Goal: Information Seeking & Learning: Learn about a topic

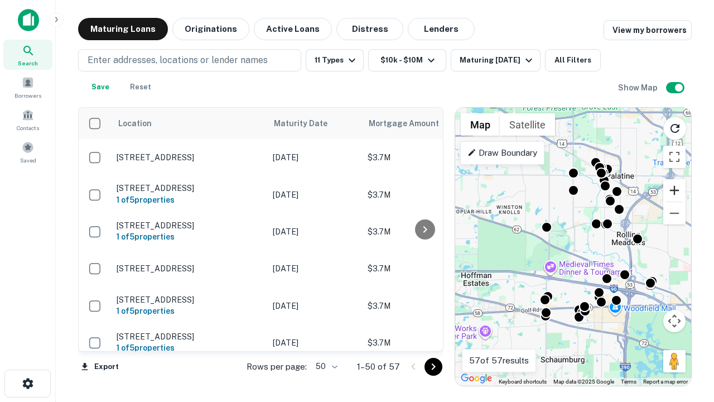
click at [674, 190] on button "Zoom in" at bounding box center [674, 190] width 22 height 22
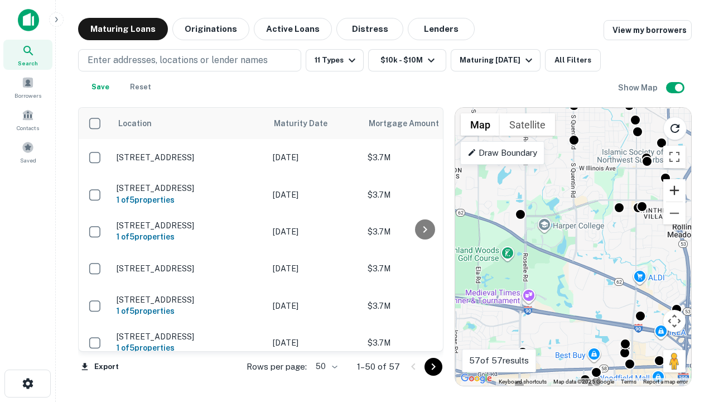
click at [674, 190] on button "Zoom in" at bounding box center [674, 190] width 22 height 22
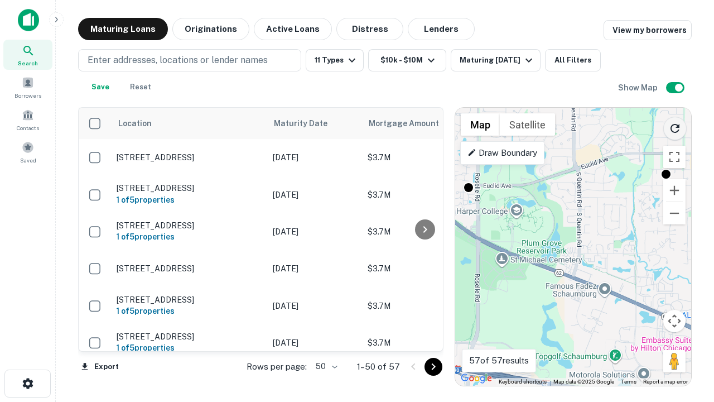
click at [675, 126] on icon "Reload search area" at bounding box center [674, 128] width 13 height 13
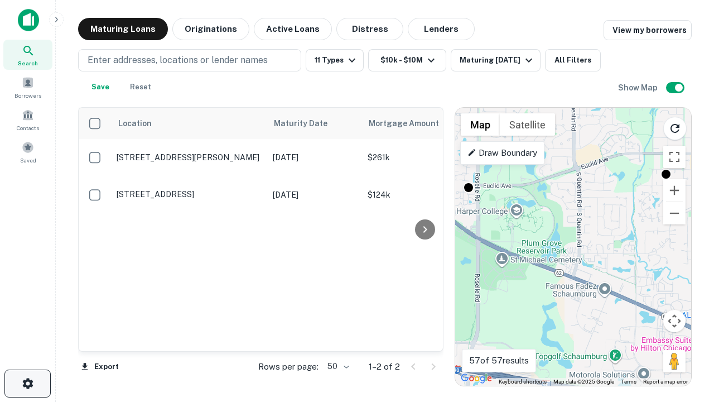
click at [27, 383] on icon "button" at bounding box center [27, 383] width 13 height 13
